Goal: Obtain resource: Obtain resource

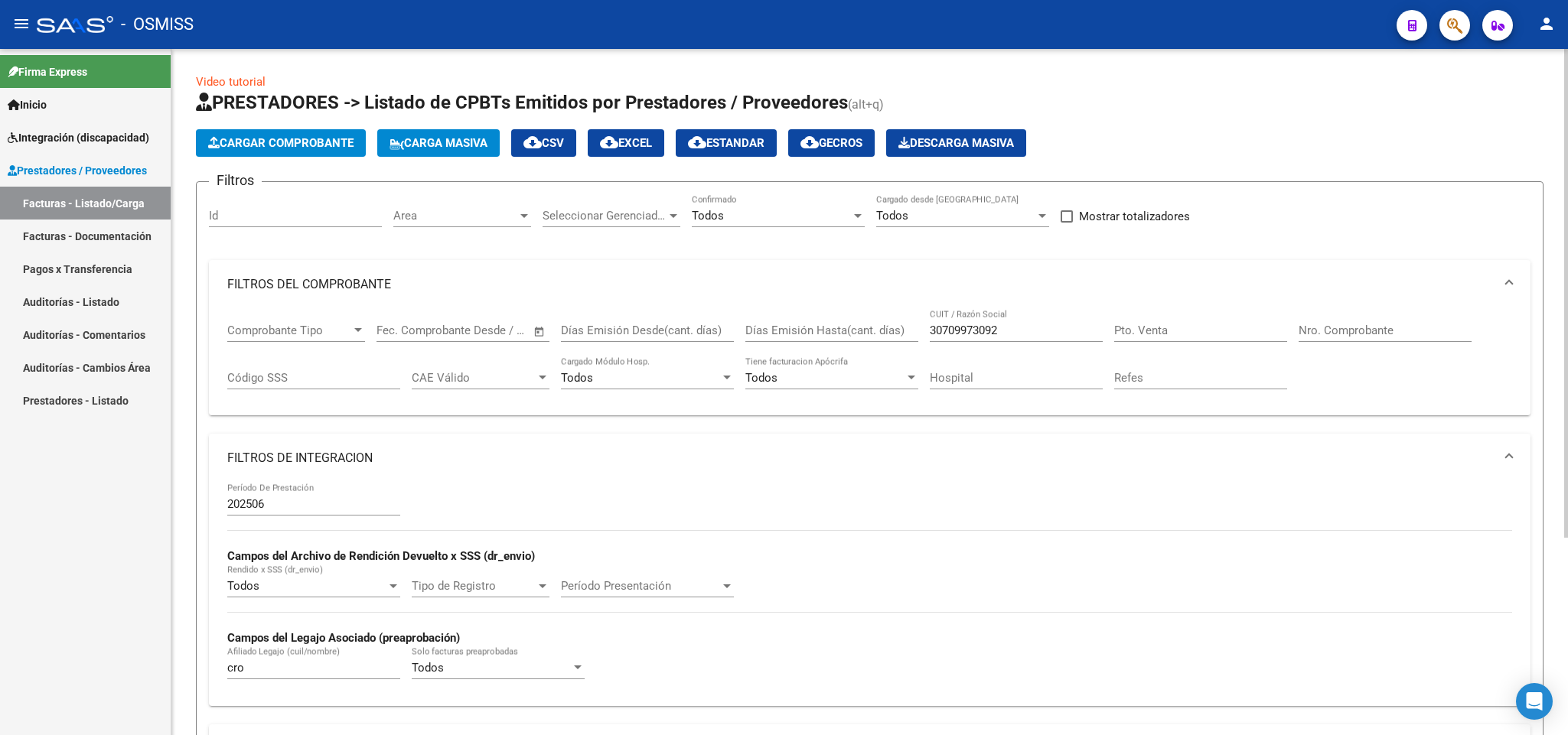
scroll to position [276, 0]
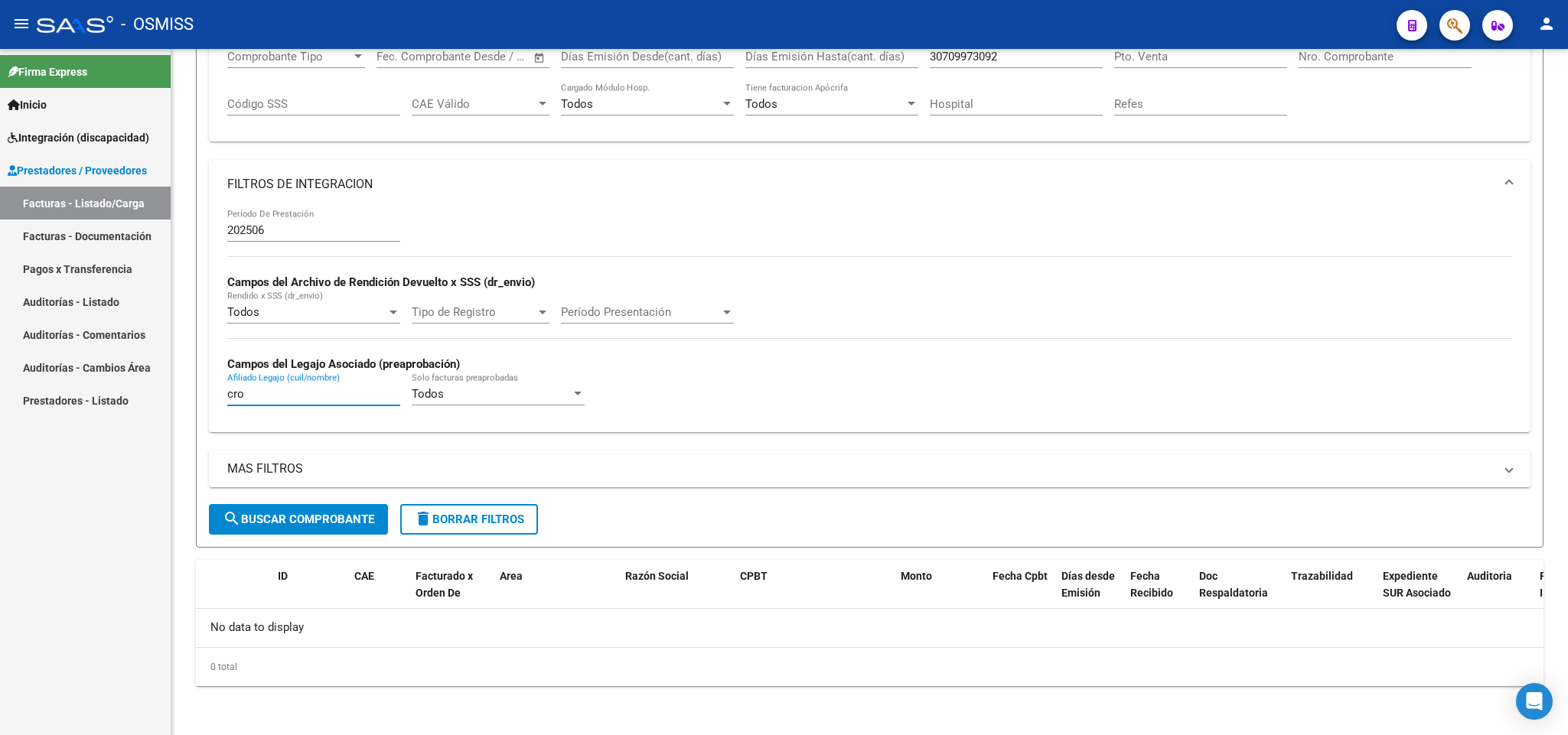
drag, startPoint x: 257, startPoint y: 395, endPoint x: 154, endPoint y: 381, distance: 103.9
click at [159, 393] on mat-sidenav-container "Firma Express Inicio Instructivos Contacto OS Integración (discapacidad) Legajo…" at bounding box center [784, 392] width 1568 height 686
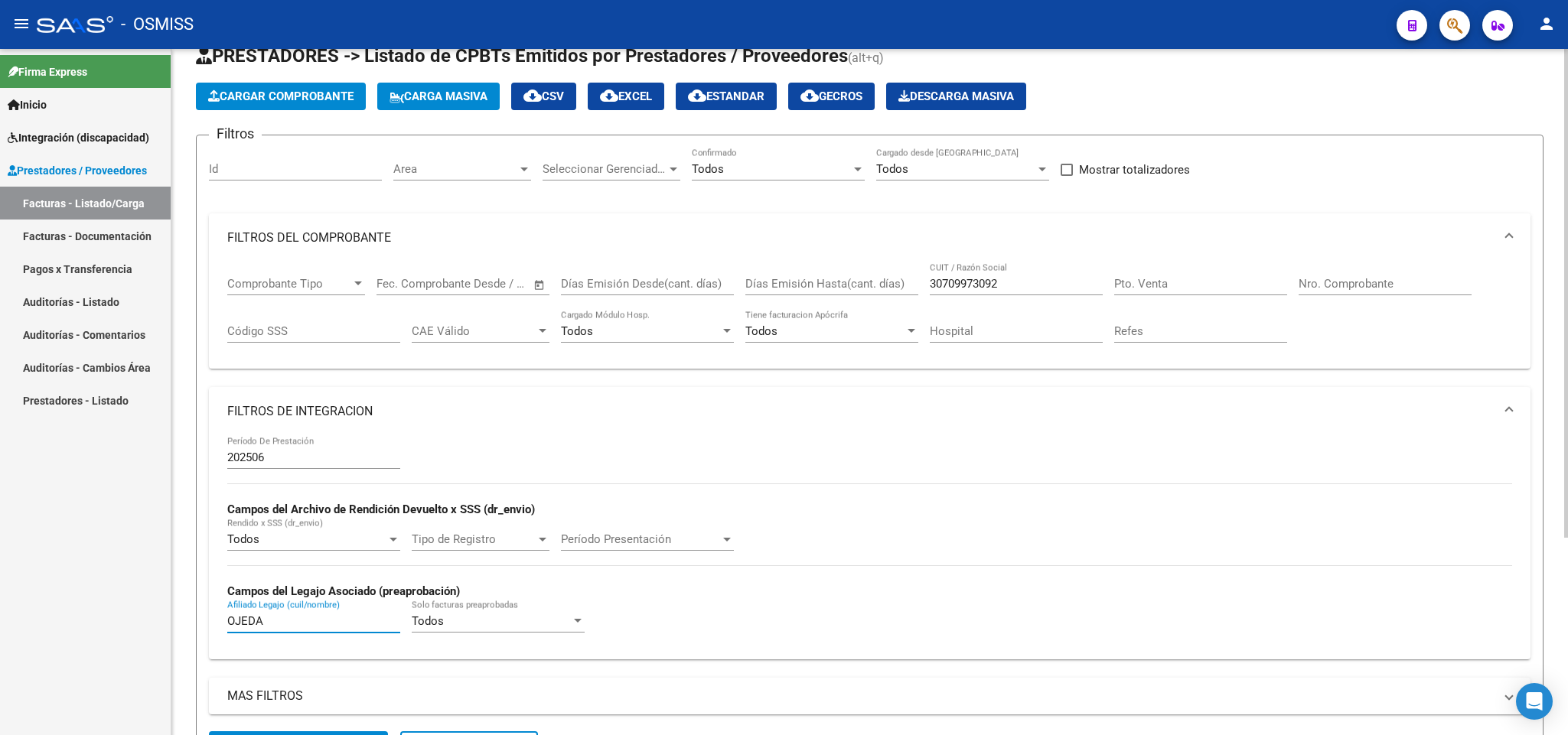
type input "OJEDA"
drag, startPoint x: 1041, startPoint y: 278, endPoint x: 651, endPoint y: 257, distance: 390.6
click at [655, 271] on div "Comprobante Tipo Comprobante Tipo Fecha inicio – Fecha fin Fec. Comprobante Des…" at bounding box center [869, 310] width 1285 height 95
paste input "30715153390"
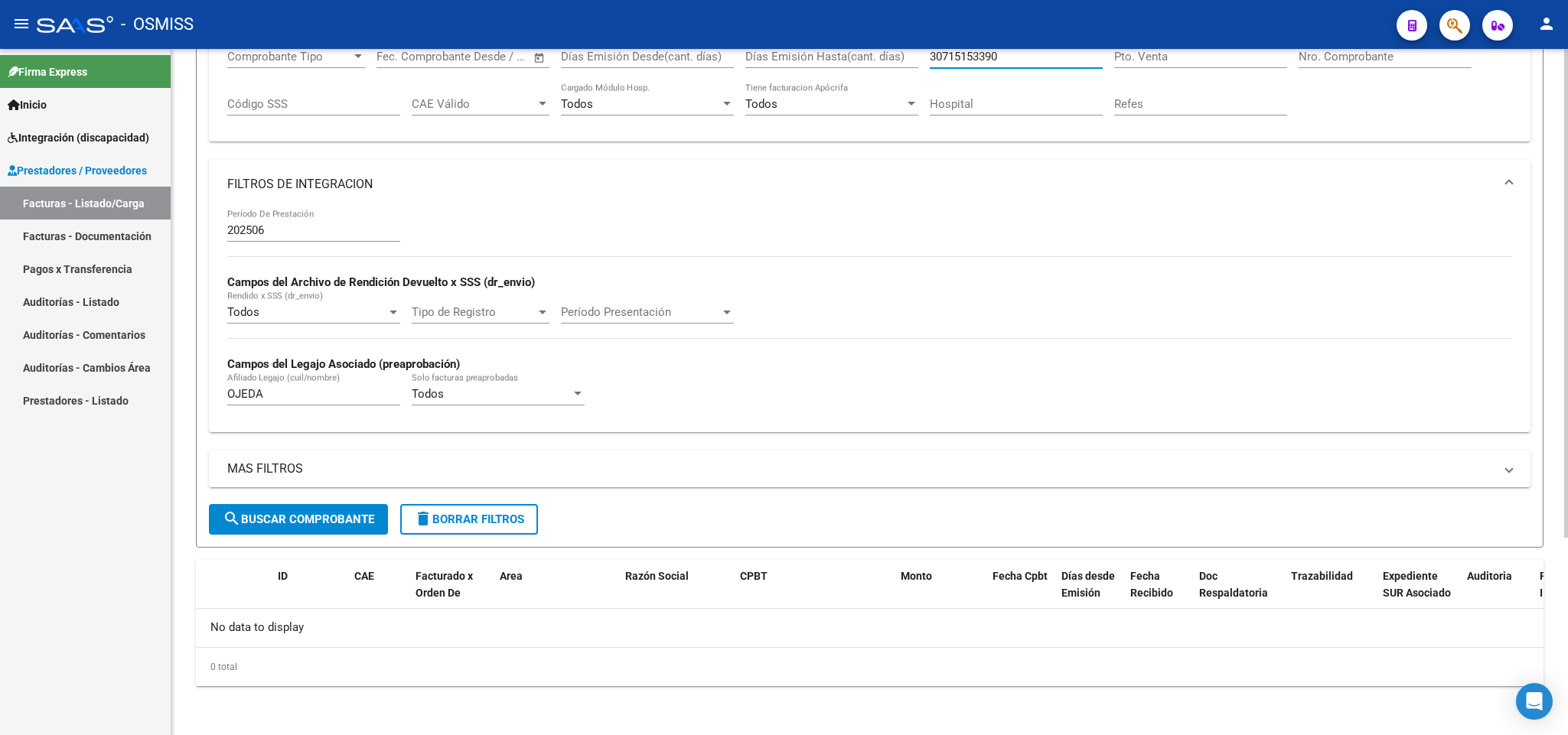
type input "30715153390"
click at [354, 519] on span "search Buscar Comprobante" at bounding box center [299, 519] width 152 height 14
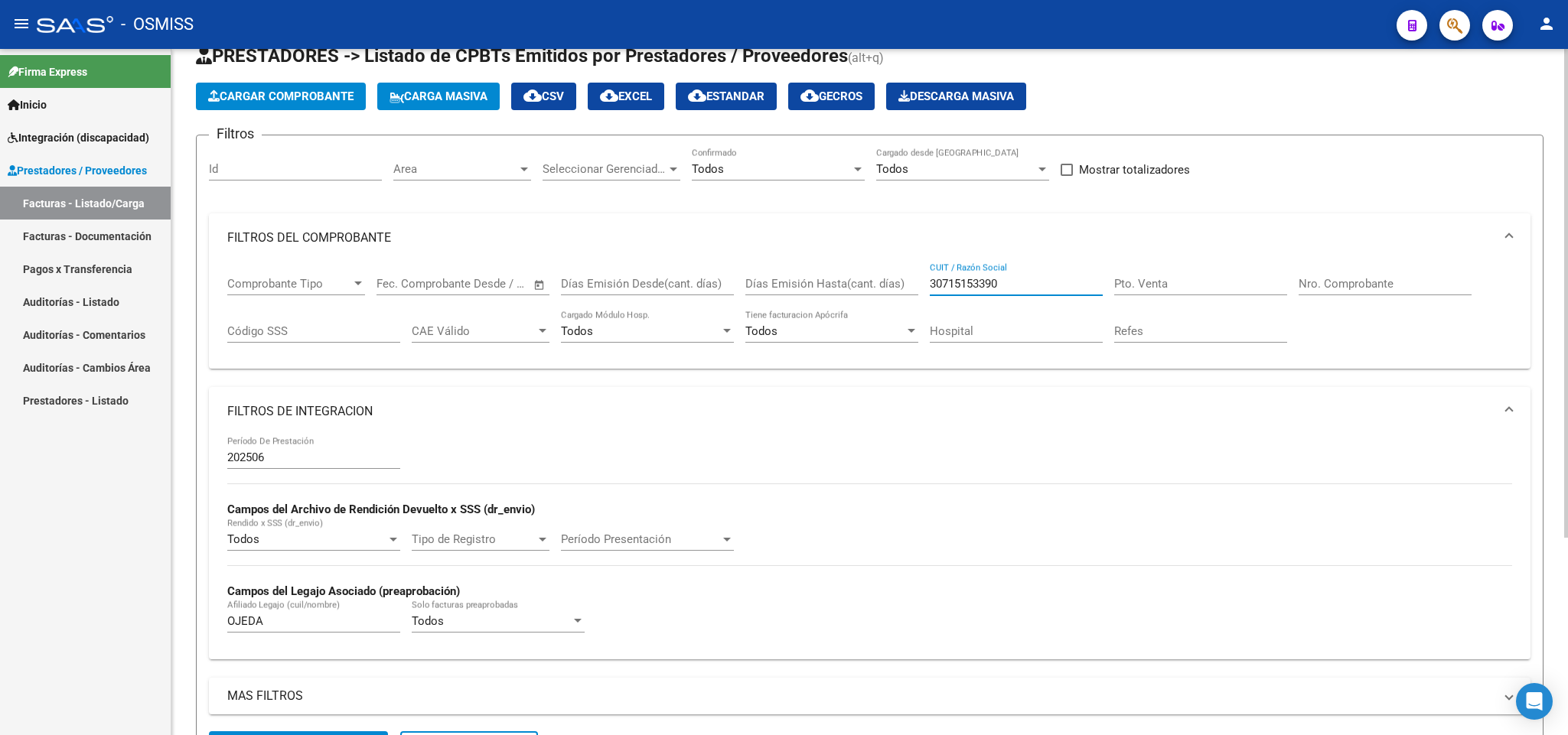
drag, startPoint x: 1015, startPoint y: 287, endPoint x: 837, endPoint y: 287, distance: 178.0
click at [837, 287] on div "Comprobante Tipo Comprobante Tipo Fecha inicio – Fecha fin Fec. Comprobante Des…" at bounding box center [869, 310] width 1285 height 95
paste input "23280220914"
type input "23280220914"
drag, startPoint x: 283, startPoint y: 630, endPoint x: 124, endPoint y: 624, distance: 159.1
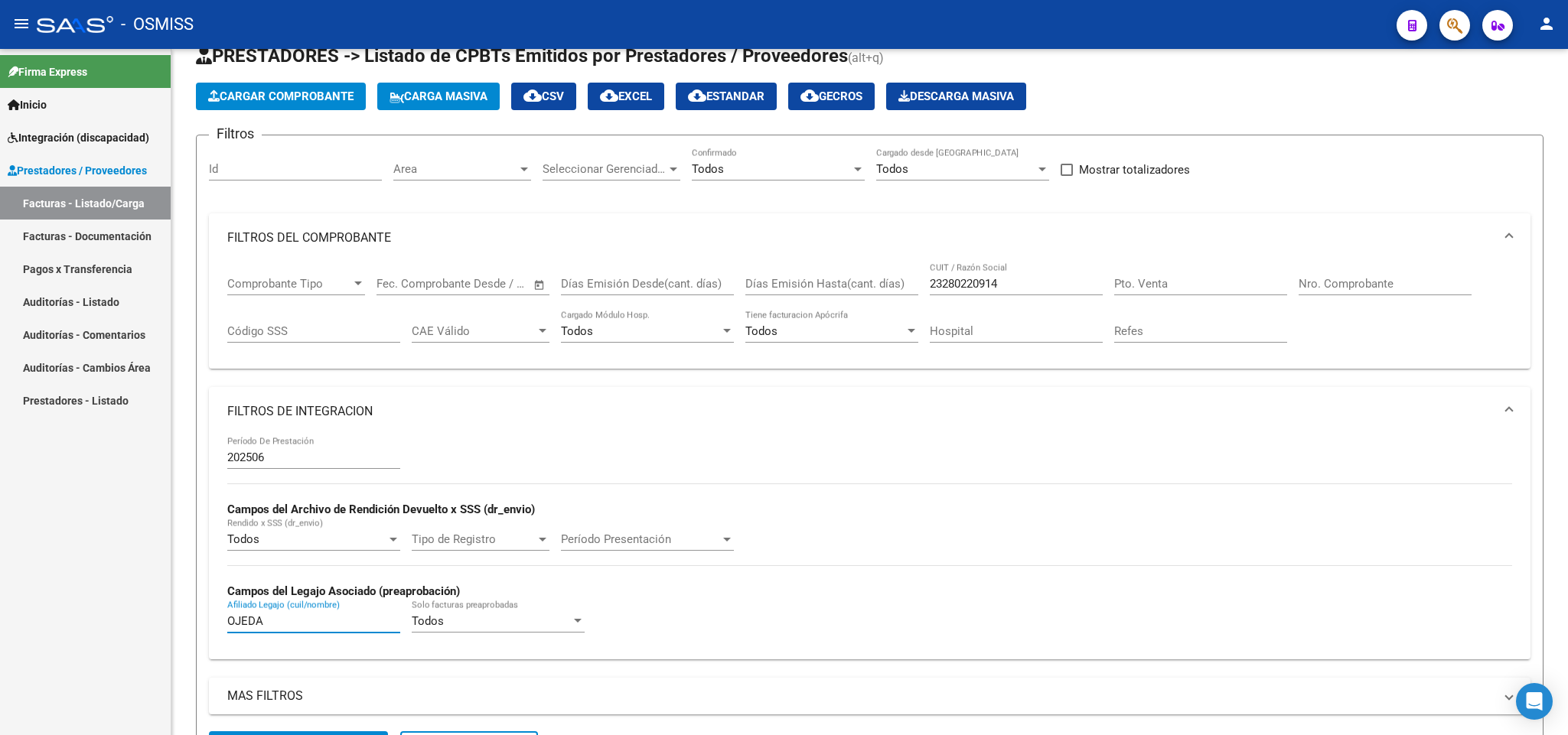
click at [124, 624] on mat-sidenav-container "Firma Express Inicio Instructivos Contacto OS Integración (discapacidad) Legajo…" at bounding box center [784, 392] width 1568 height 686
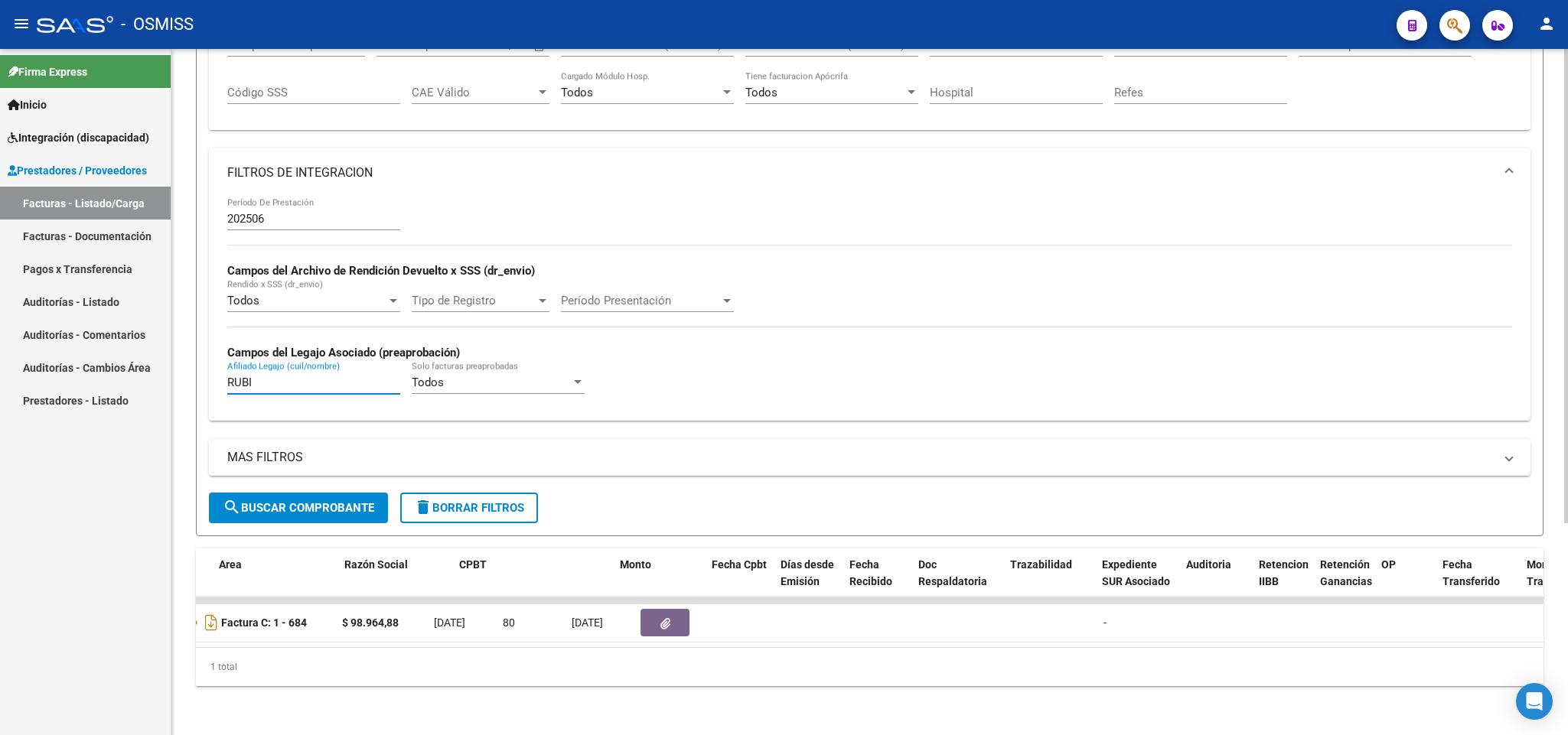
scroll to position [0, 255]
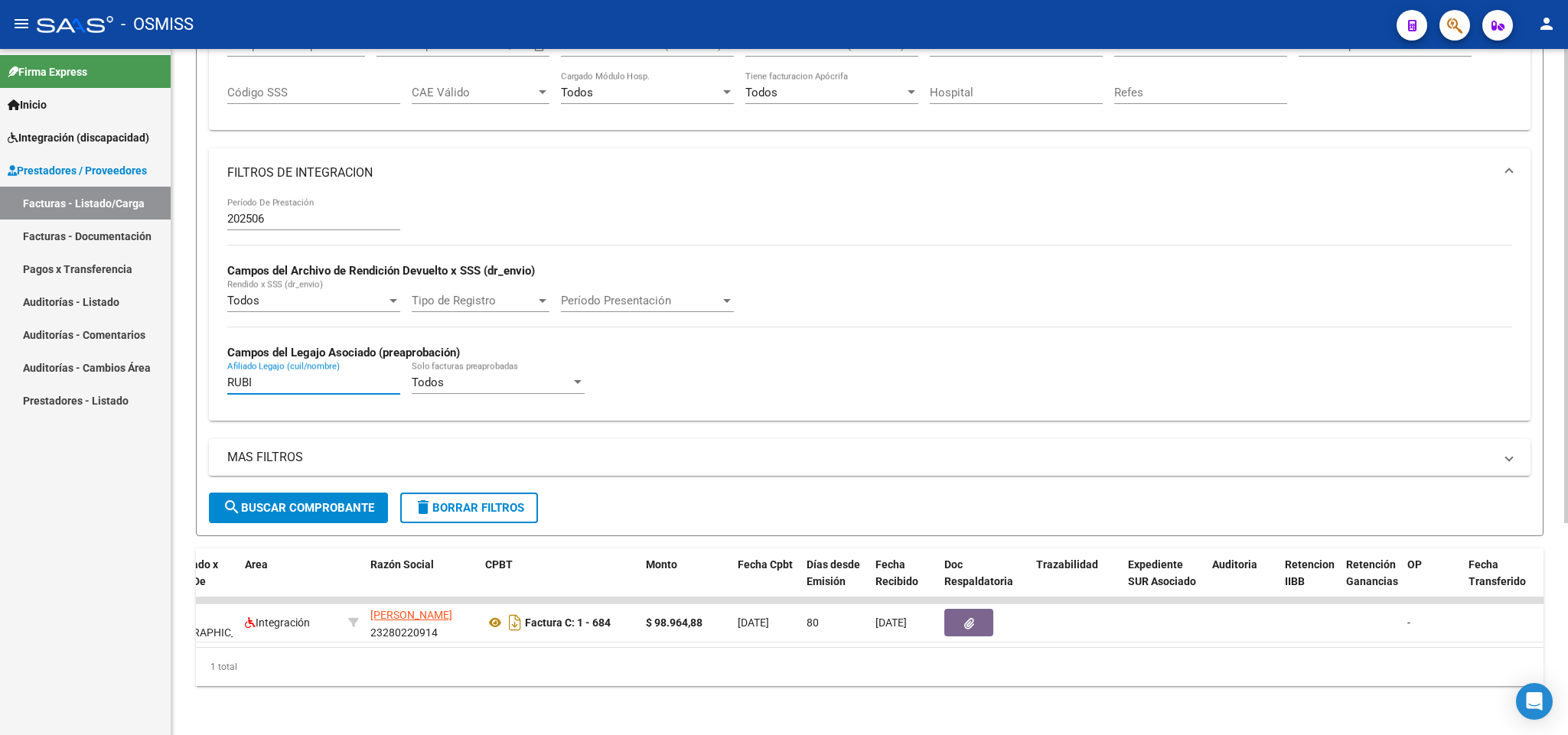
type input "RUBI"
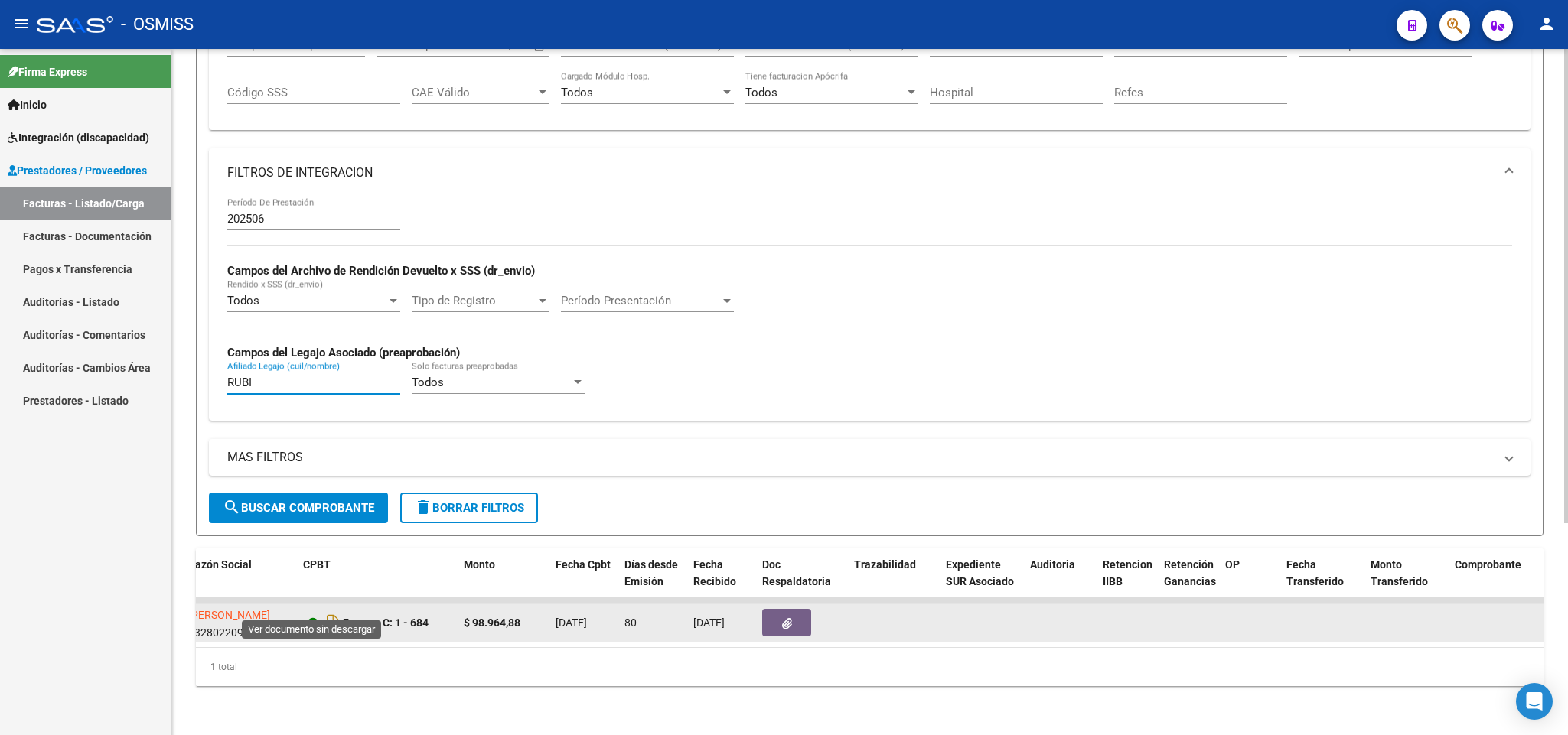
click at [315, 614] on icon at bounding box center [313, 622] width 20 height 18
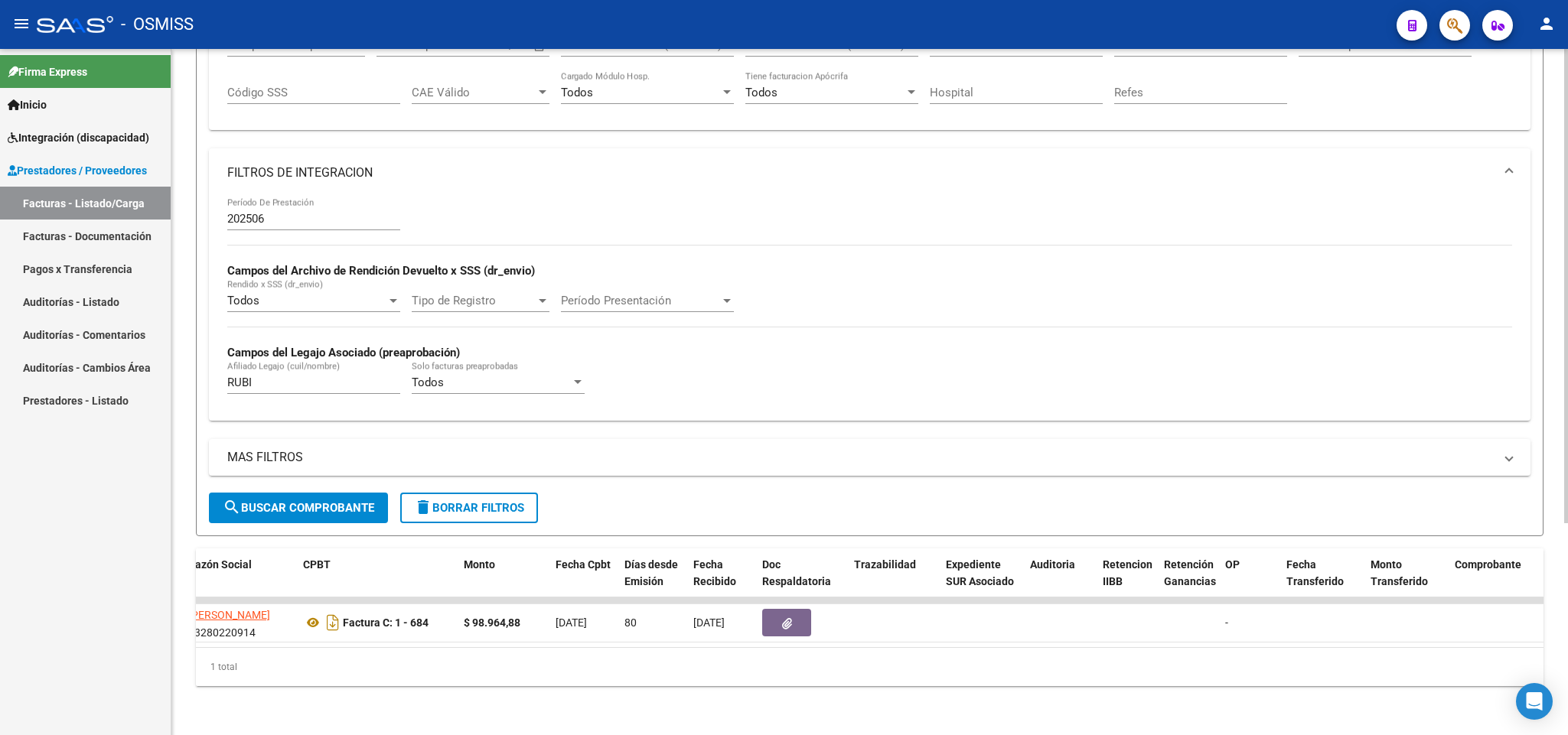
click at [295, 212] on input "202506" at bounding box center [314, 219] width 173 height 14
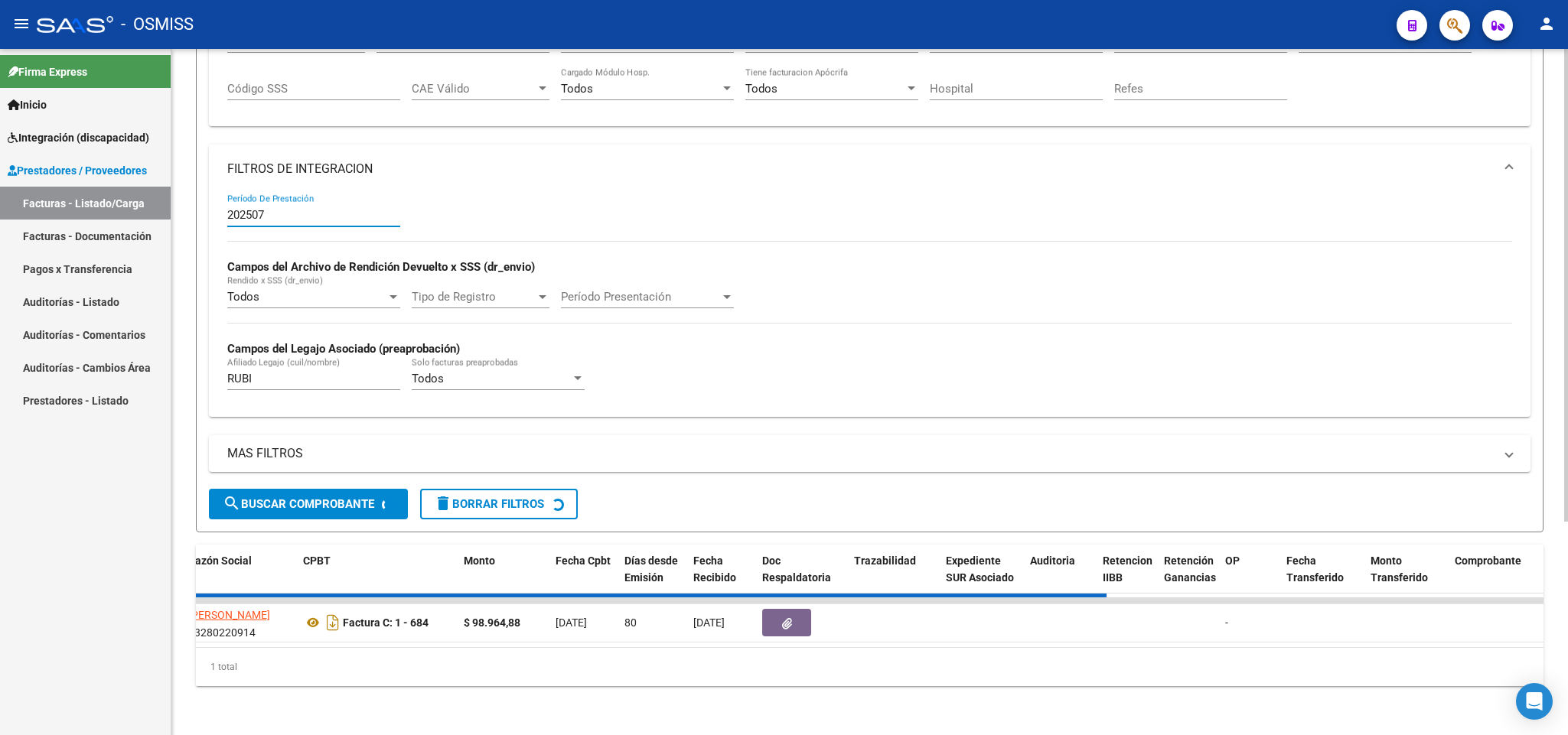
scroll to position [276, 0]
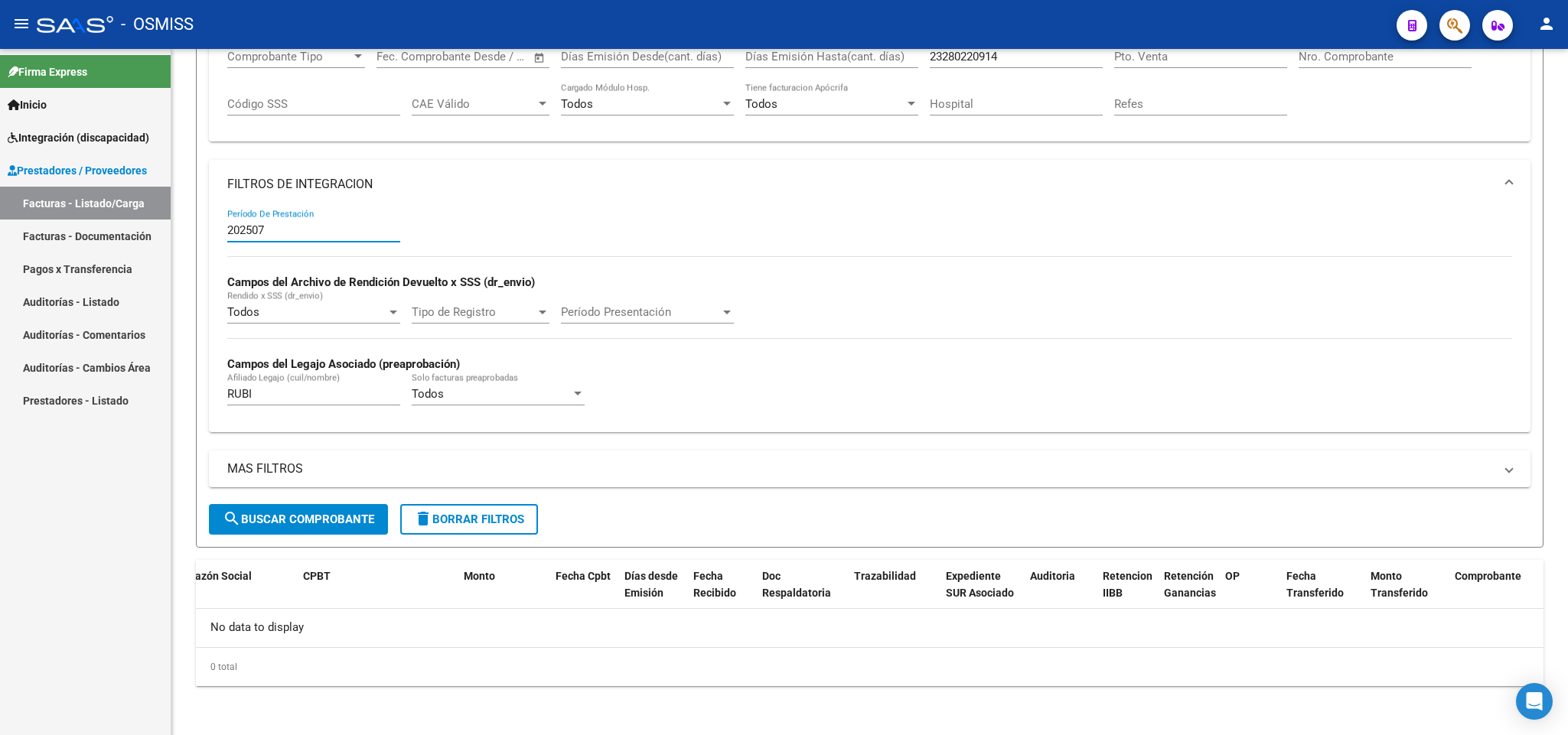
type input "202507"
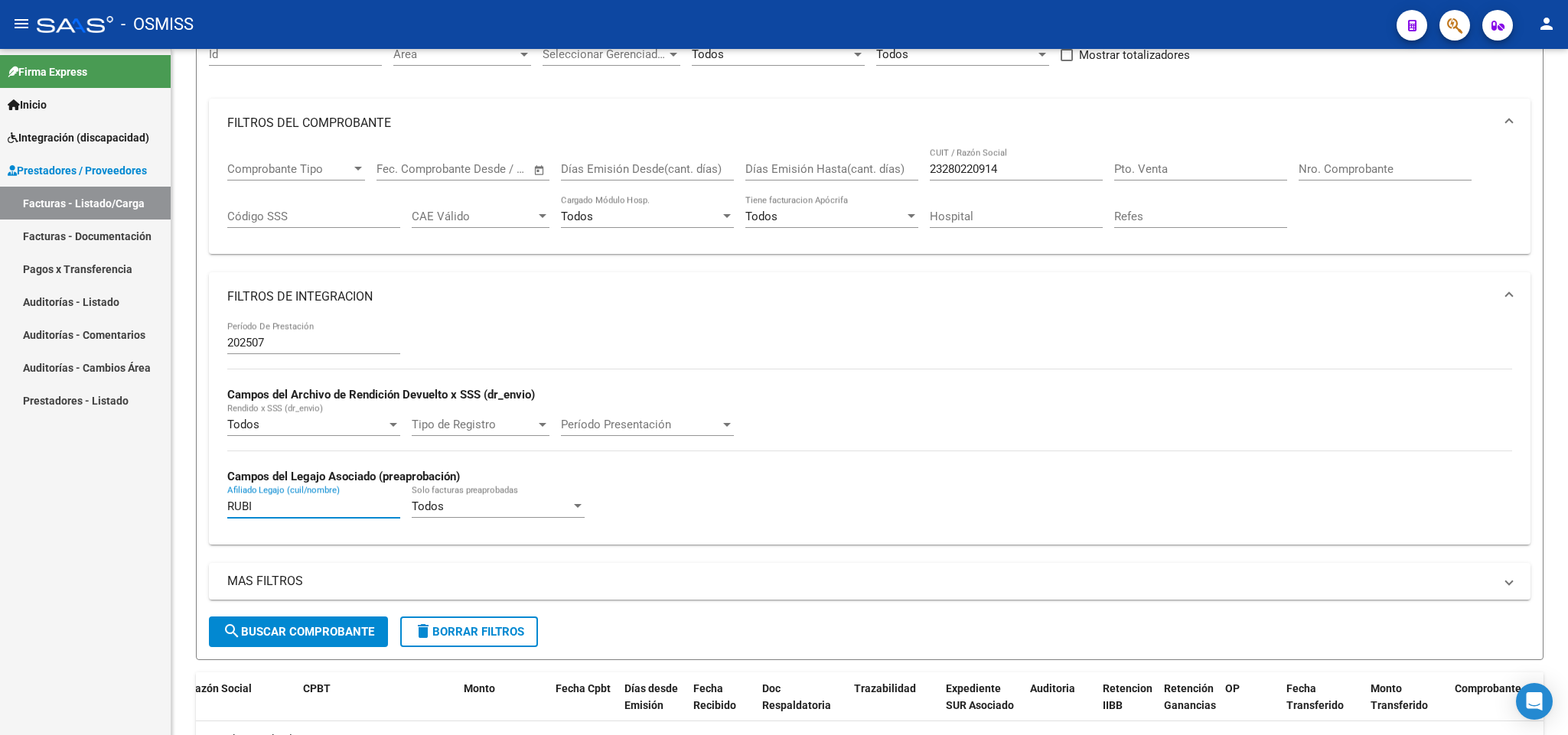
drag, startPoint x: 268, startPoint y: 509, endPoint x: 115, endPoint y: 508, distance: 153.0
click at [115, 508] on mat-sidenav-container "Firma Express Inicio Instructivos Contacto OS Integración (discapacidad) Legajo…" at bounding box center [784, 392] width 1568 height 686
type input "PERALTA"
drag, startPoint x: 1027, startPoint y: 161, endPoint x: 947, endPoint y: 171, distance: 80.6
click at [947, 171] on div "23280220914 CUIT / Razón Social" at bounding box center [1016, 164] width 173 height 33
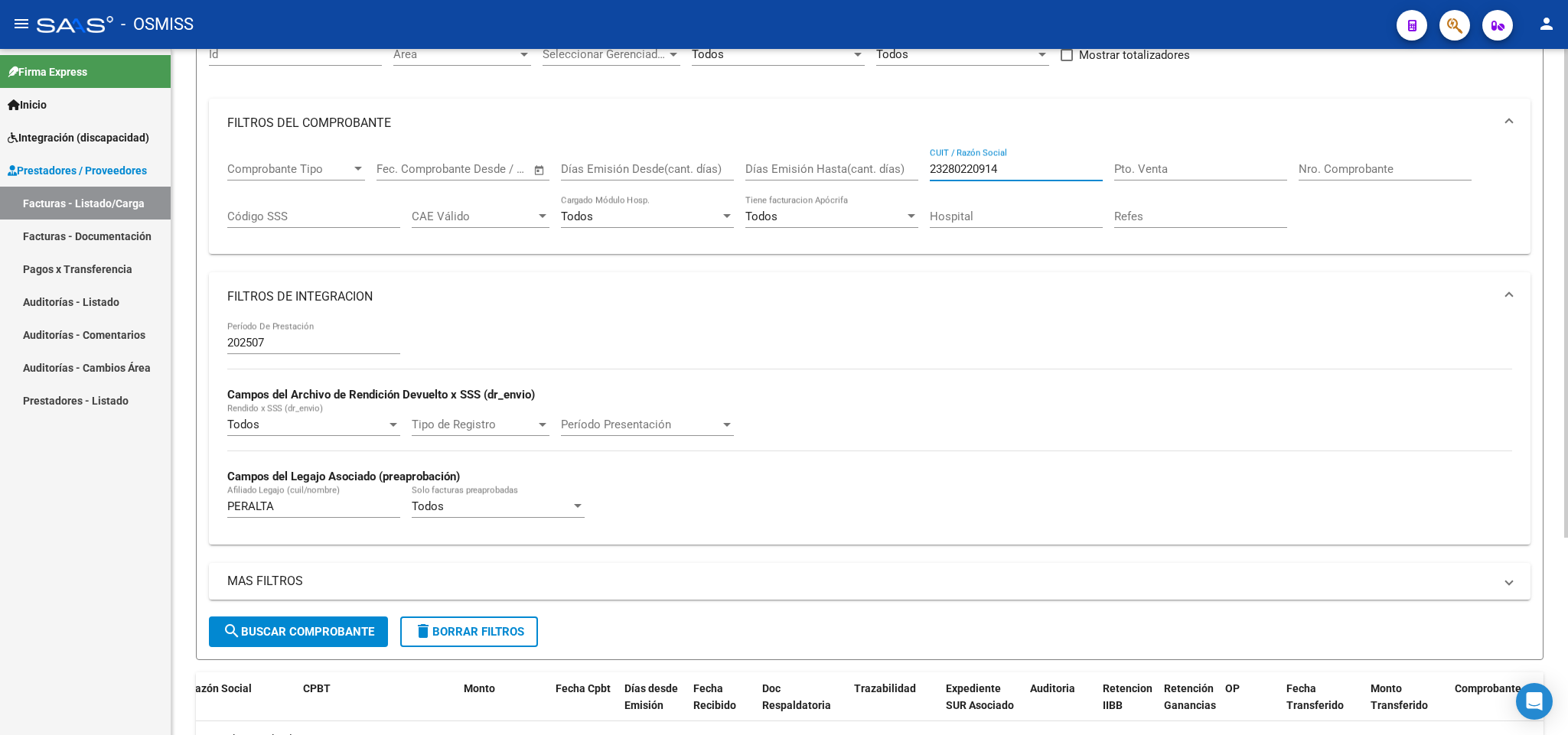
drag, startPoint x: 1016, startPoint y: 172, endPoint x: 857, endPoint y: 165, distance: 159.2
click at [857, 165] on div "Comprobante Tipo Comprobante Tipo Fecha inicio – Fecha fin Fec. Comprobante Des…" at bounding box center [869, 195] width 1285 height 95
paste input "20373491048"
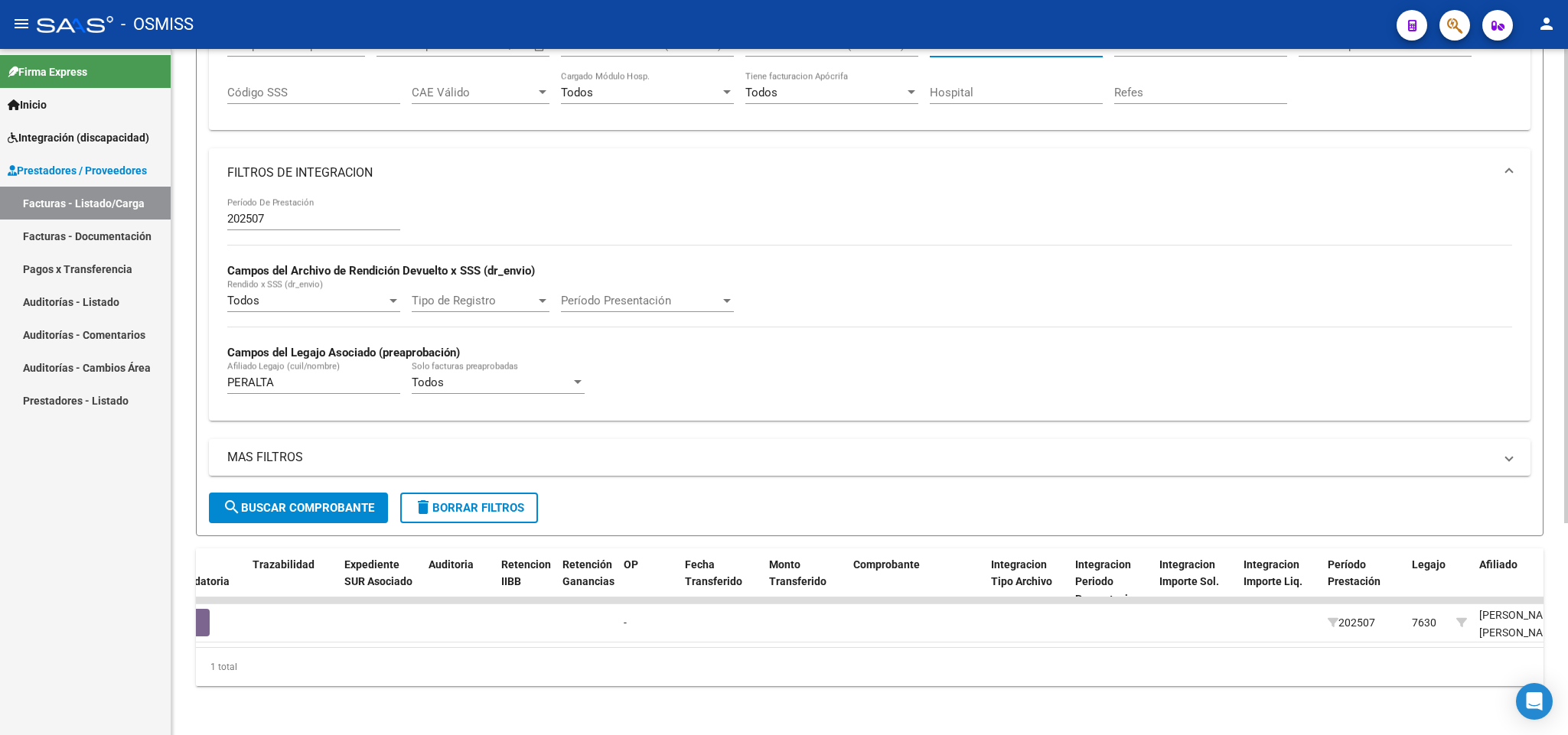
scroll to position [0, 0]
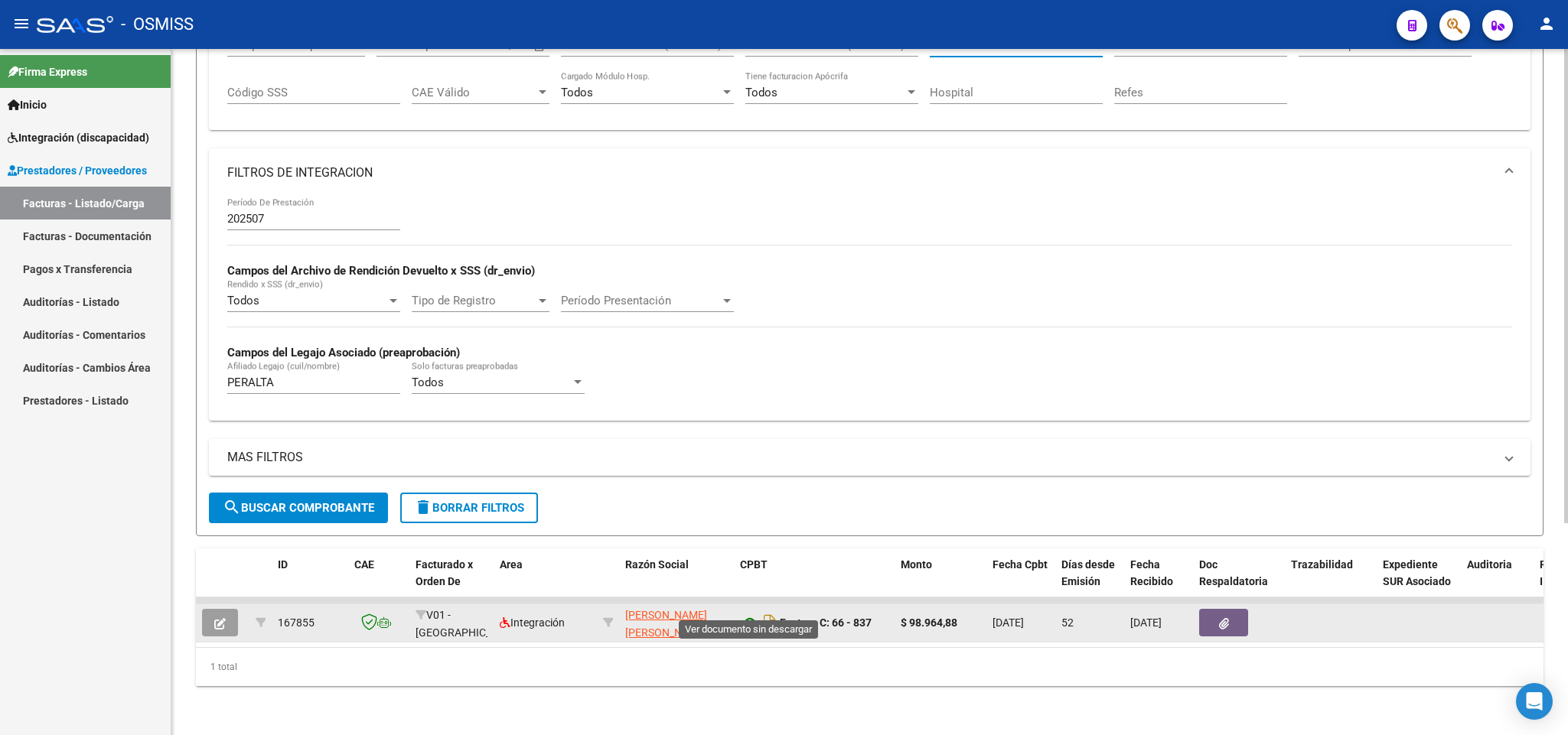
type input "20373491048"
click at [746, 614] on icon at bounding box center [750, 622] width 20 height 18
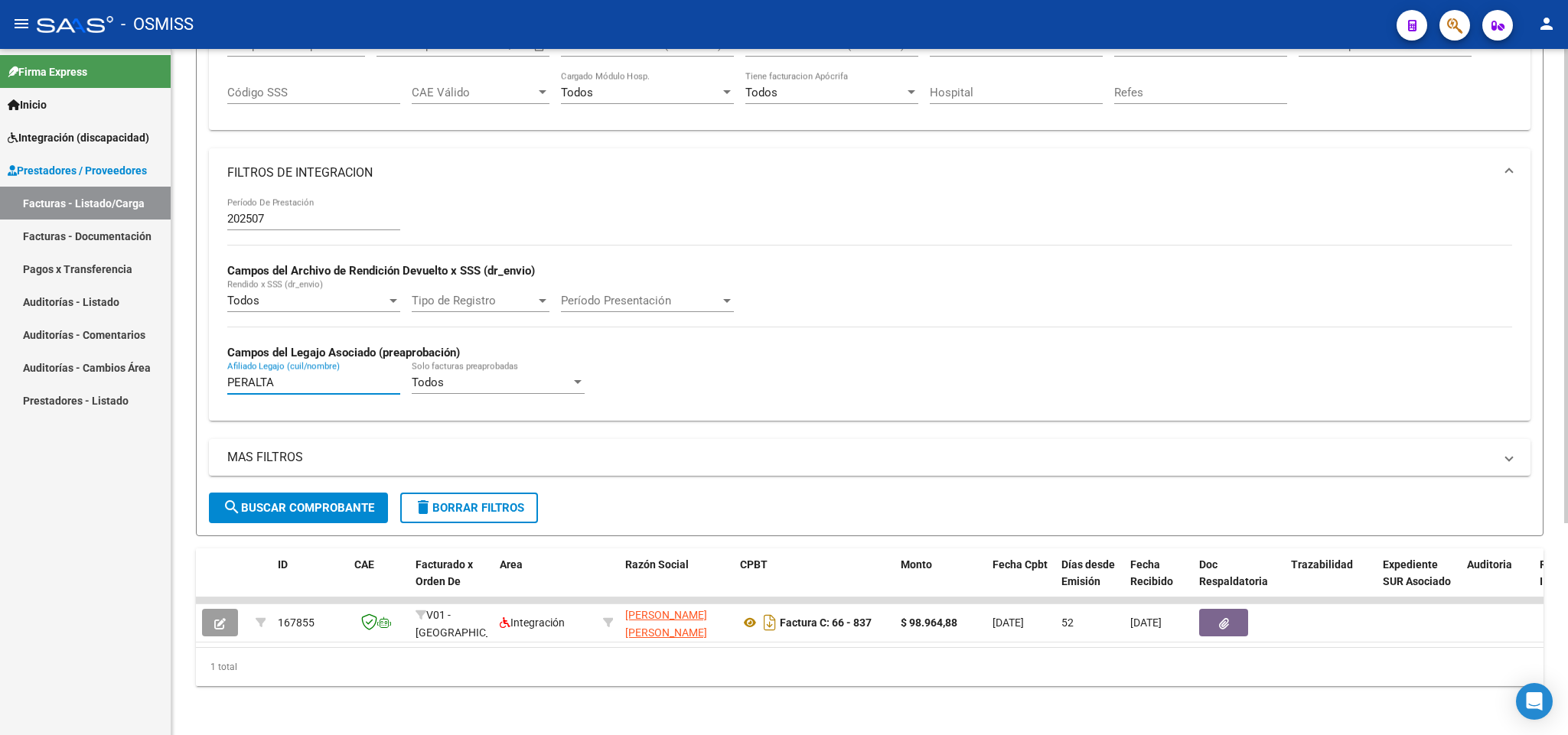
drag, startPoint x: 299, startPoint y: 365, endPoint x: 191, endPoint y: 370, distance: 108.1
click at [191, 370] on div "Video tutorial PRESTADORES -> Listado de CPBTs Emitidos por Prestadores / Prove…" at bounding box center [869, 249] width 1396 height 971
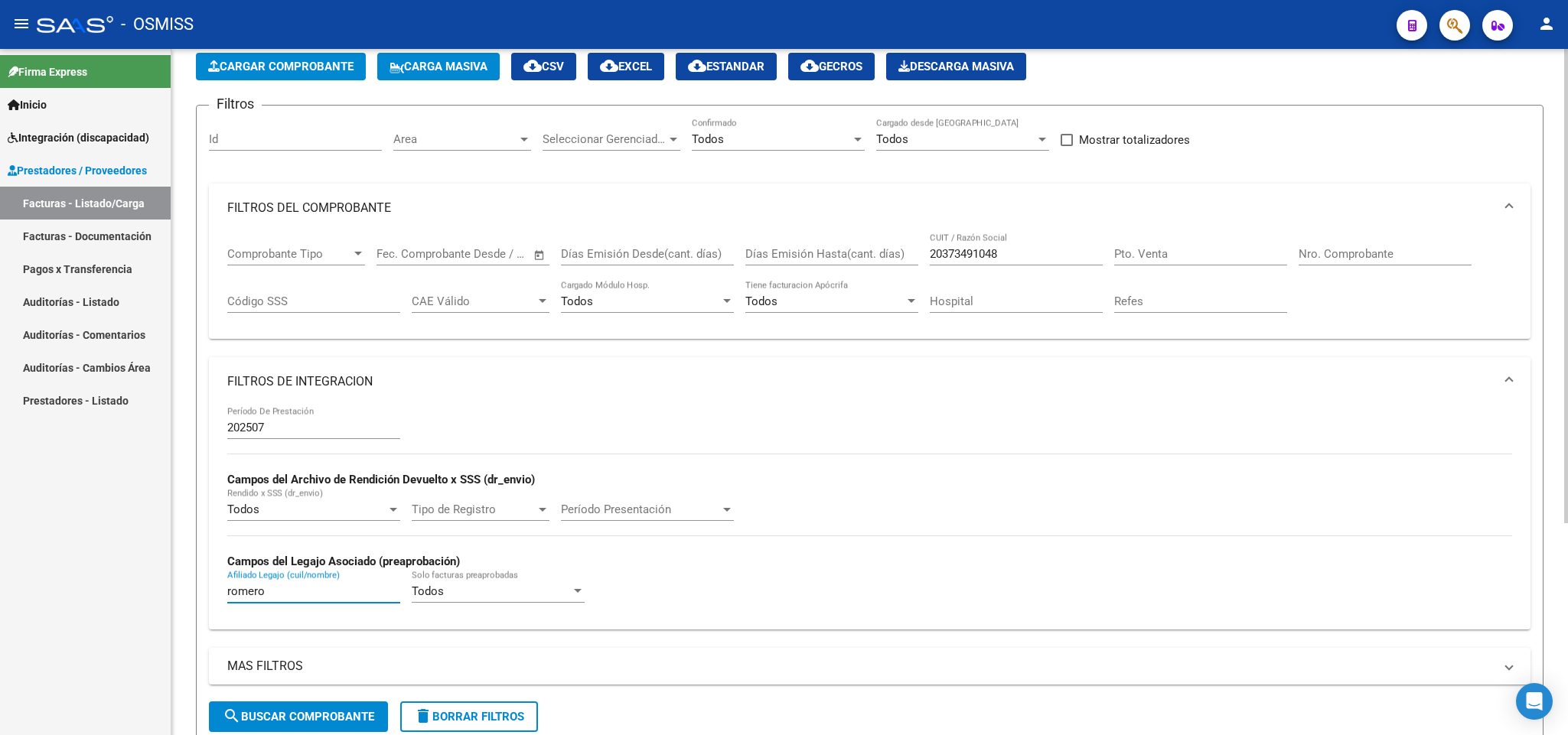
type input "romero"
drag, startPoint x: 1020, startPoint y: 255, endPoint x: 869, endPoint y: 251, distance: 151.1
click at [876, 249] on div "Comprobante Tipo Comprobante Tipo Fecha inicio – Fecha fin Fec. Comprobante Des…" at bounding box center [869, 279] width 1285 height 95
paste input "20220047696"
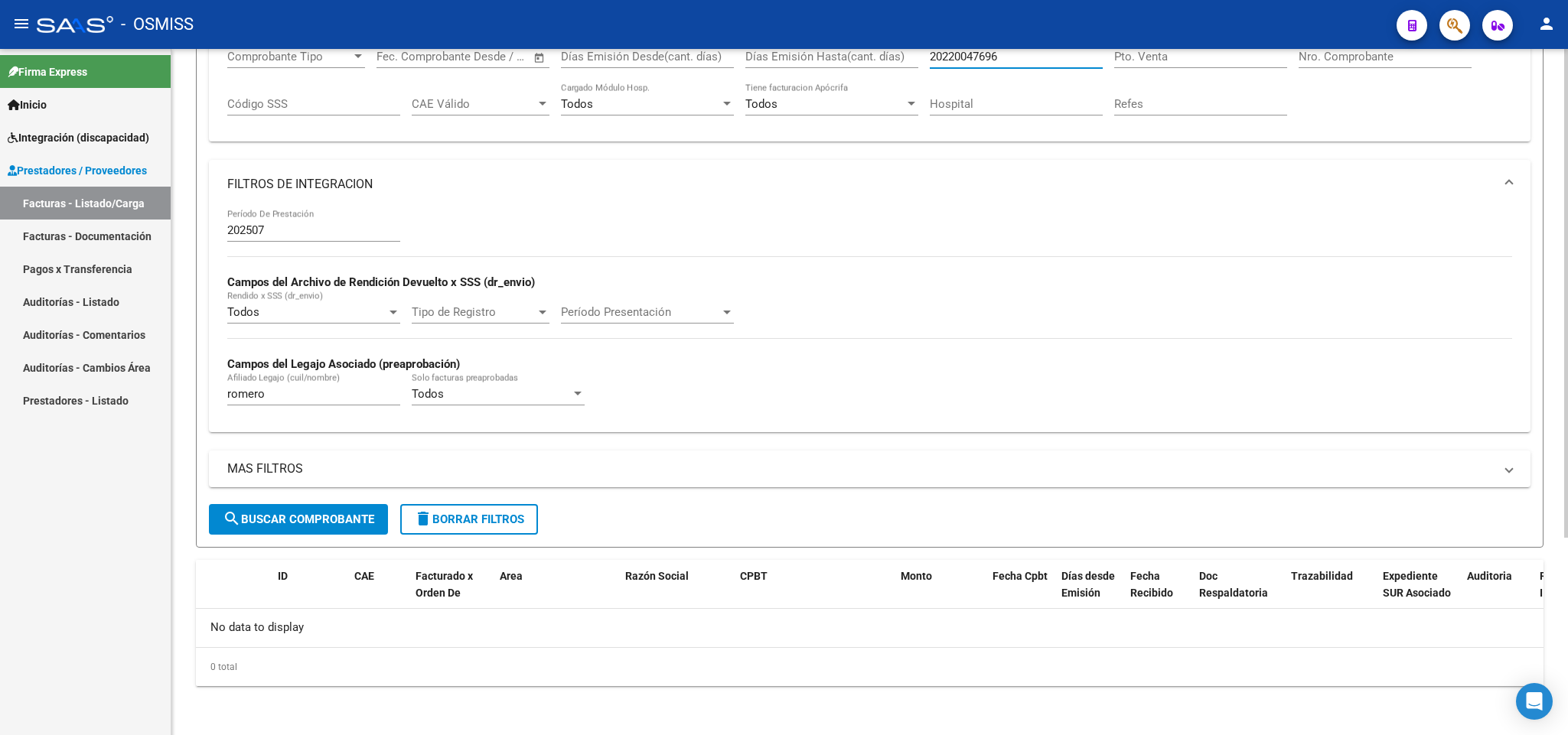
type input "20220047696"
click at [279, 516] on span "search Buscar Comprobante" at bounding box center [299, 519] width 152 height 14
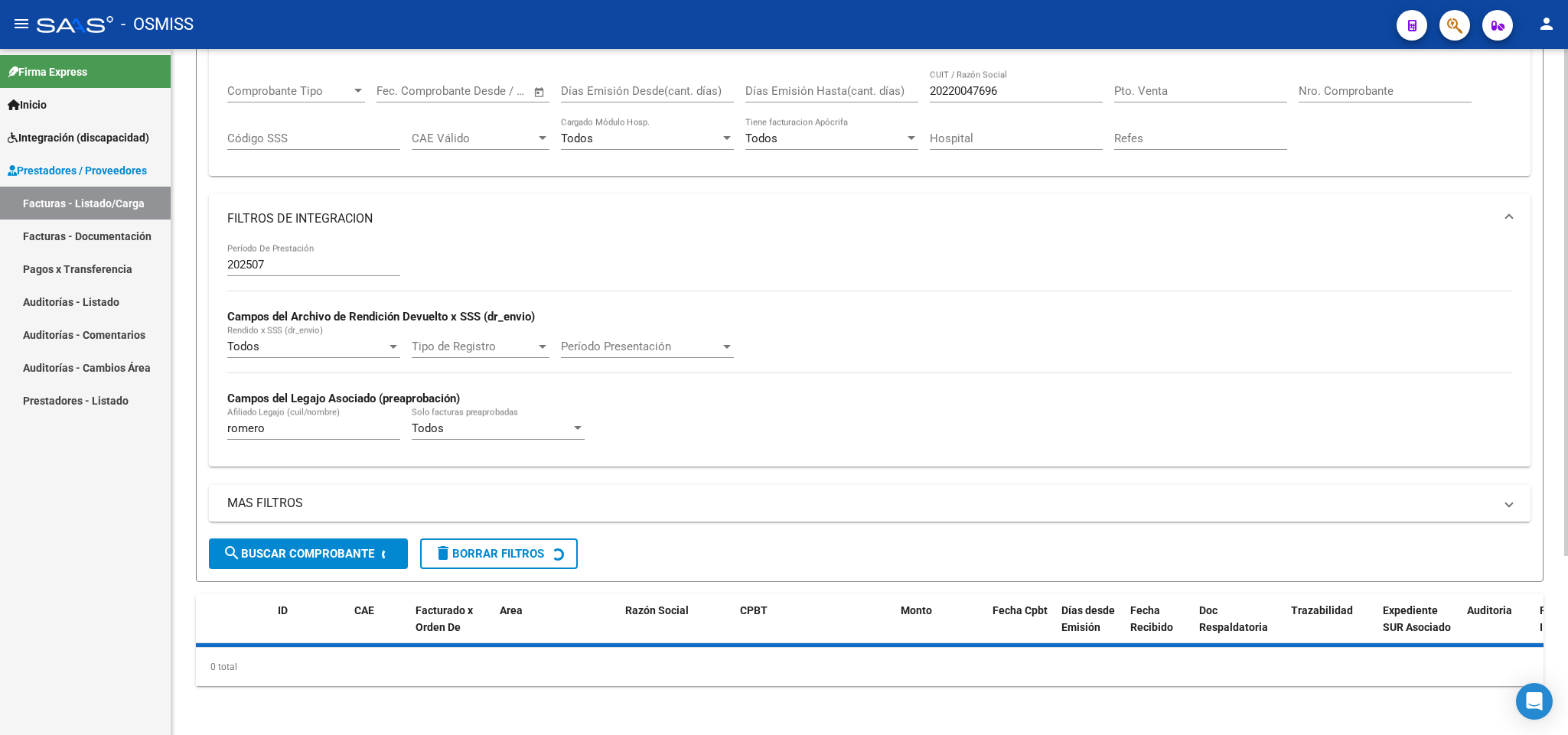
scroll to position [276, 0]
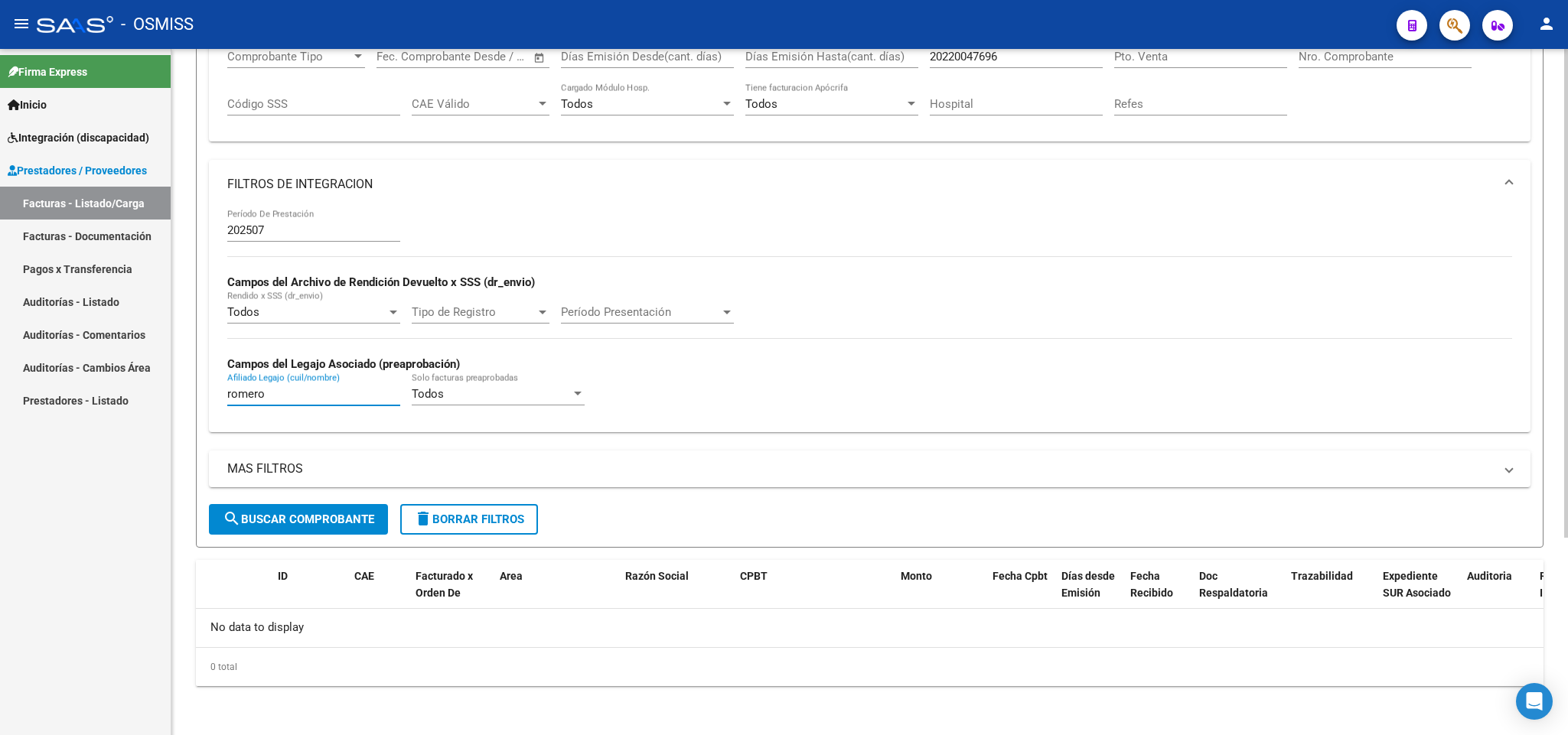
drag, startPoint x: 268, startPoint y: 393, endPoint x: 188, endPoint y: 362, distance: 85.8
click at [150, 383] on mat-sidenav-container "Firma Express Inicio Instructivos Contacto OS Integración (discapacidad) Legajo…" at bounding box center [784, 392] width 1568 height 686
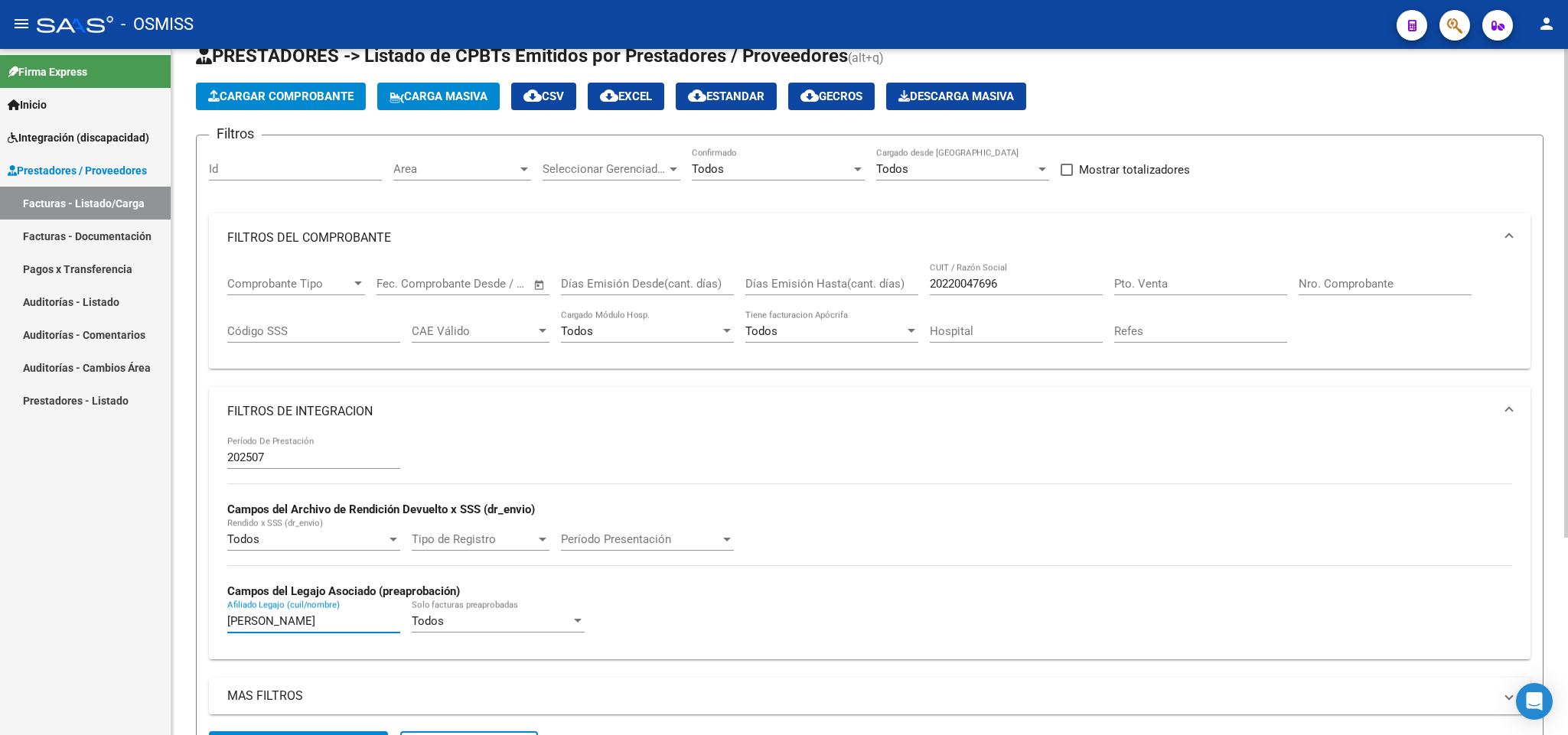
type input "[PERSON_NAME]"
drag, startPoint x: 1028, startPoint y: 290, endPoint x: 841, endPoint y: 290, distance: 187.0
click at [841, 290] on div "Comprobante Tipo Comprobante Tipo Fecha inicio – Fecha fin Fec. Comprobante Des…" at bounding box center [869, 310] width 1285 height 95
paste input "23326961434"
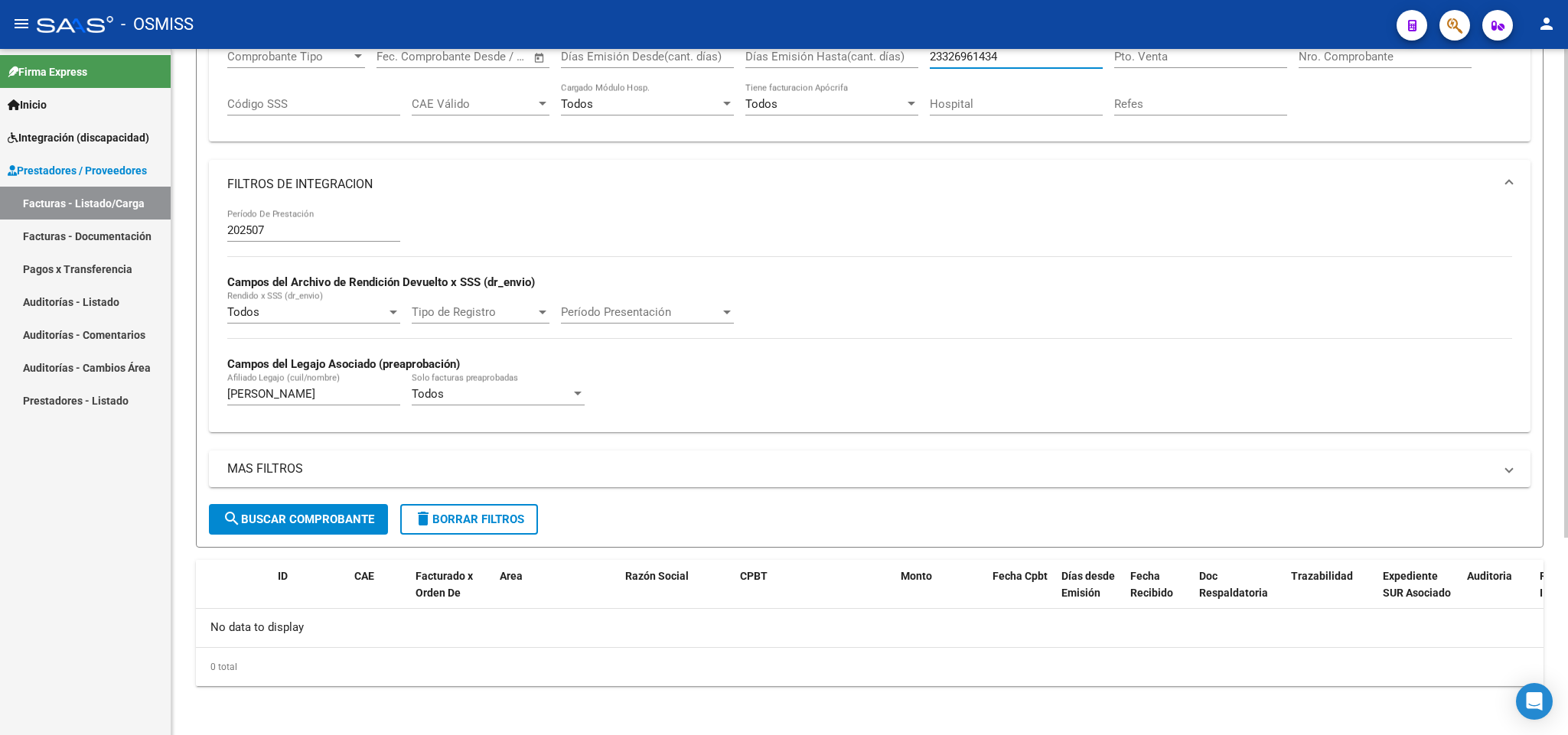
type input "23326961434"
click at [281, 522] on span "search Buscar Comprobante" at bounding box center [299, 519] width 152 height 14
drag, startPoint x: 281, startPoint y: 396, endPoint x: 0, endPoint y: 377, distance: 281.6
click at [2, 381] on mat-sidenav-container "Firma Express Inicio Instructivos Contacto OS Integración (discapacidad) Legajo…" at bounding box center [784, 392] width 1568 height 686
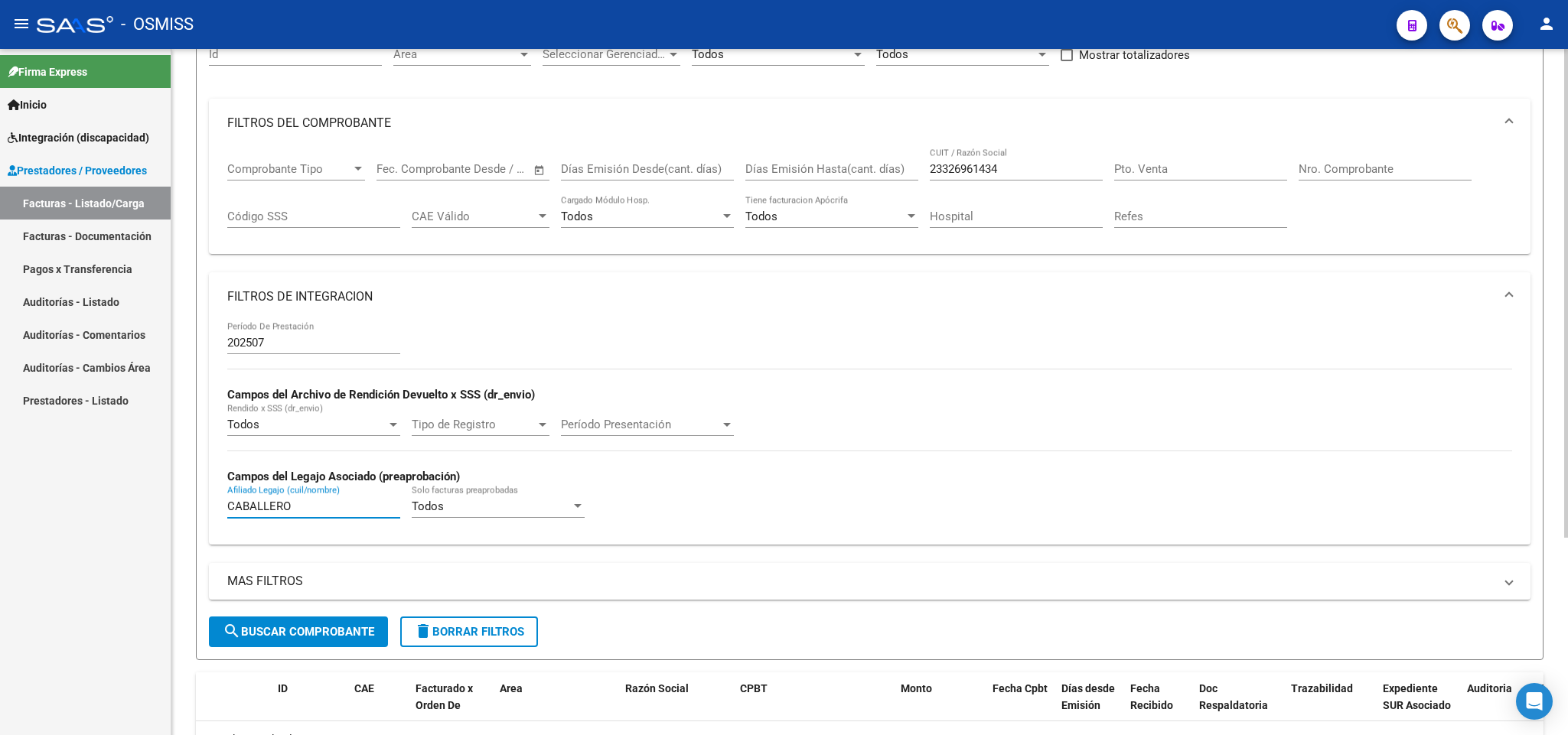
scroll to position [46, 0]
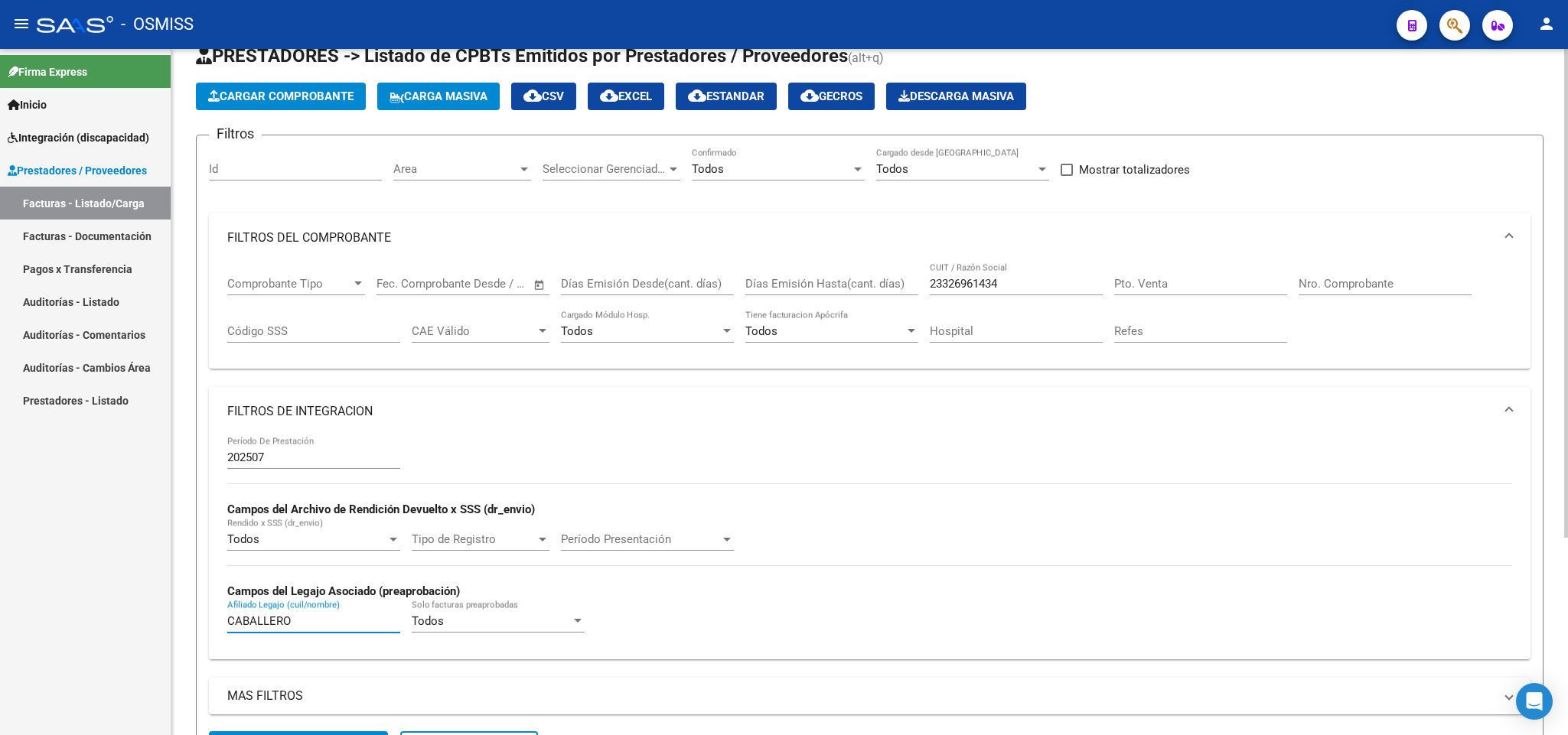
type input "CABALLERO"
drag, startPoint x: 1039, startPoint y: 289, endPoint x: 879, endPoint y: 286, distance: 160.0
click at [879, 286] on div "Comprobante Tipo Comprobante Tipo Fecha inicio – Fecha fin Fec. Comprobante Des…" at bounding box center [869, 310] width 1285 height 95
paste input "30715153390"
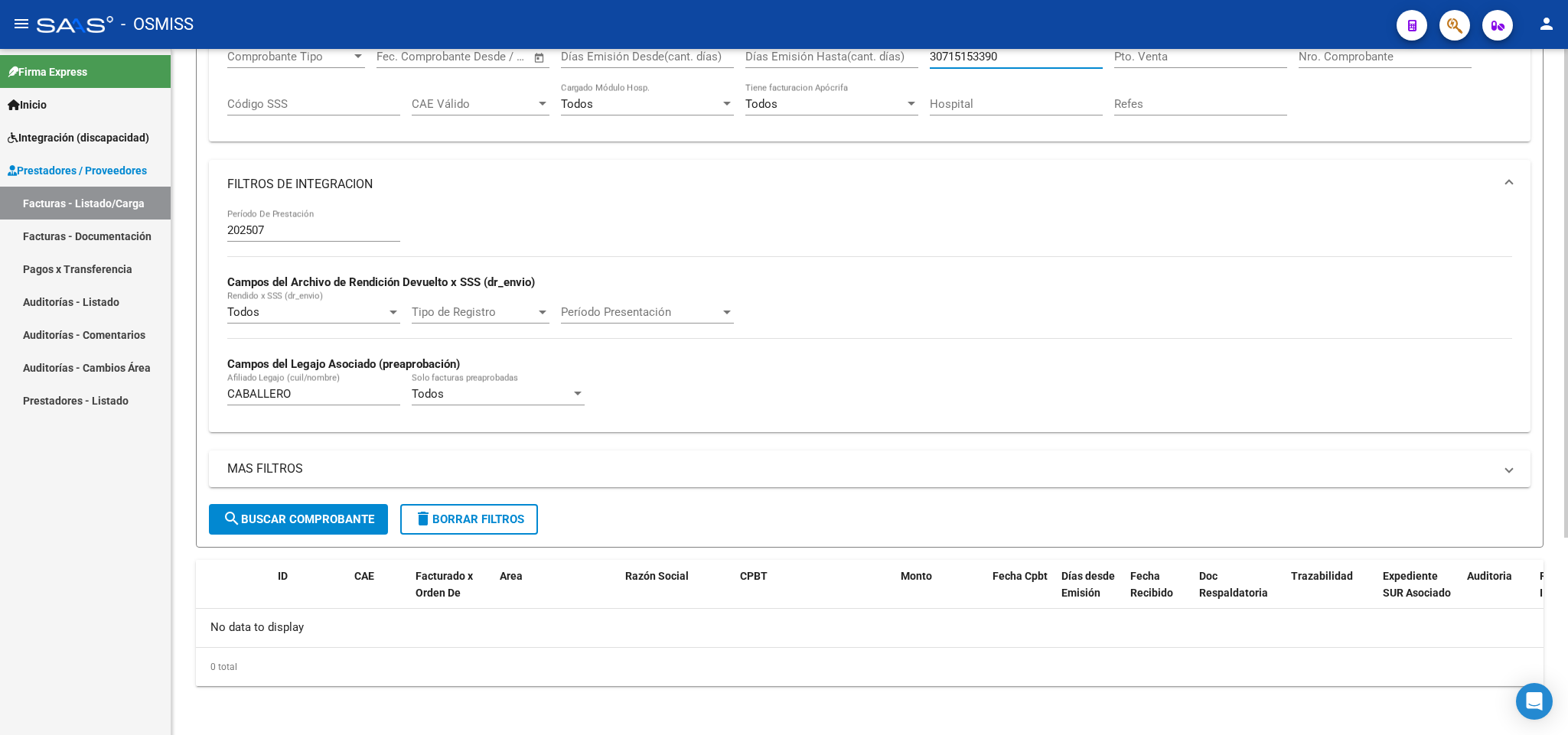
type input "30715153390"
drag, startPoint x: 331, startPoint y: 528, endPoint x: 342, endPoint y: 515, distance: 17.0
click at [331, 524] on button "search Buscar Comprobante" at bounding box center [299, 520] width 179 height 30
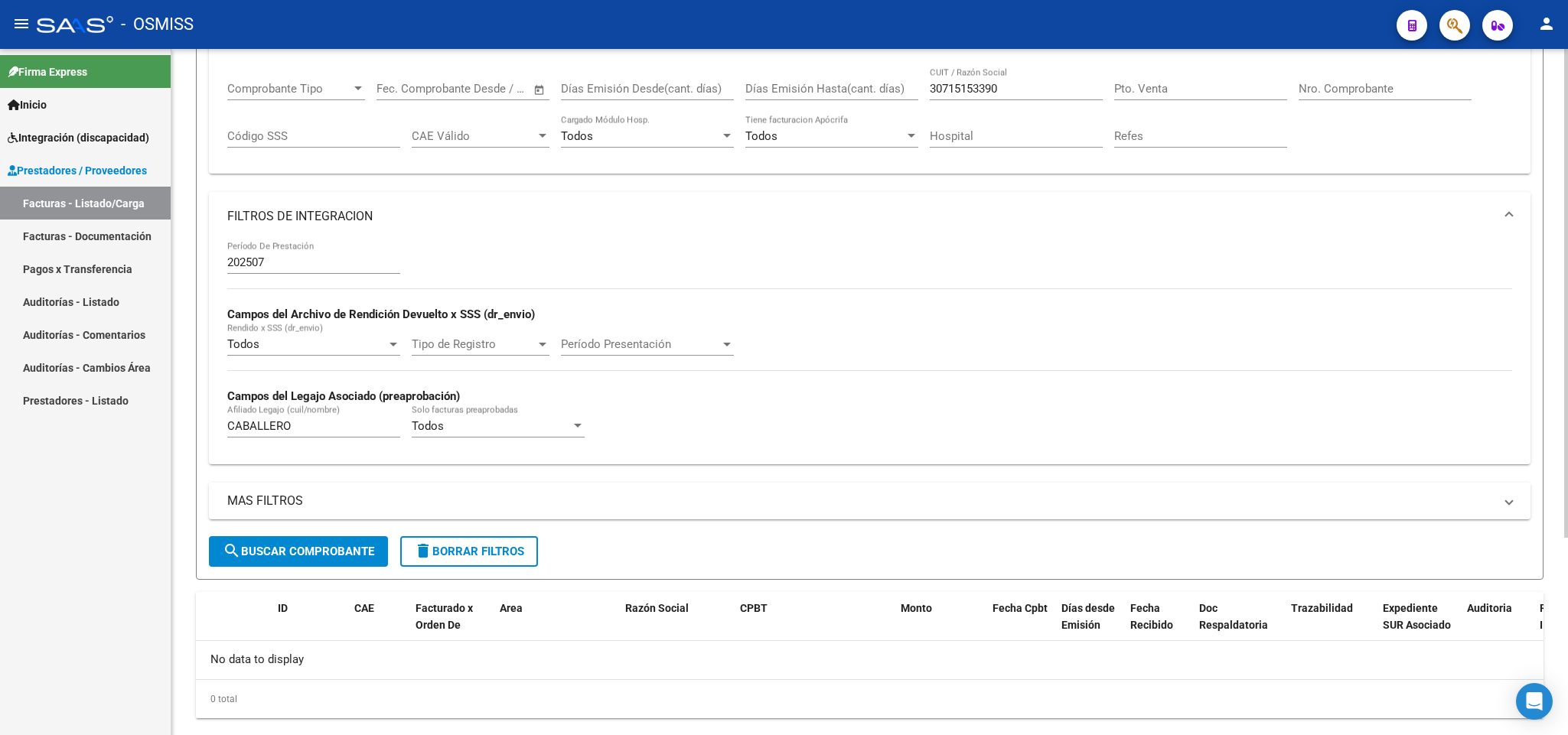
scroll to position [276, 0]
